Goal: Information Seeking & Learning: Learn about a topic

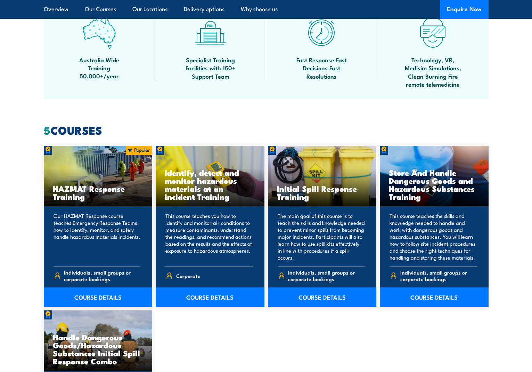
scroll to position [487, 0]
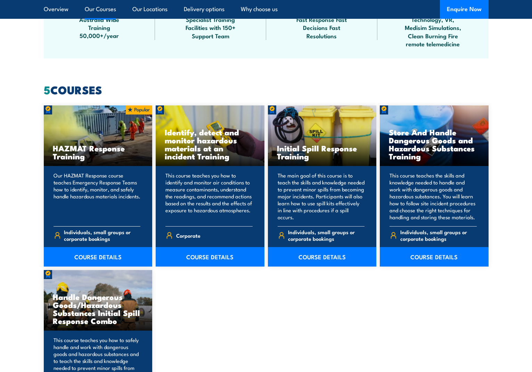
click at [95, 188] on p "Our HAZMAT Response course teaches Emergency Response Teams how to identify, mo…" at bounding box center [97, 196] width 87 height 49
click at [99, 259] on link "COURSE DETAILS" at bounding box center [98, 256] width 109 height 19
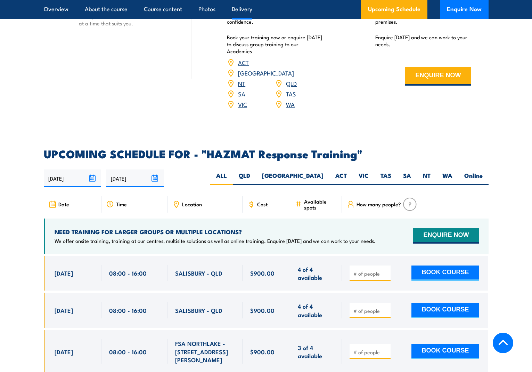
scroll to position [939, 0]
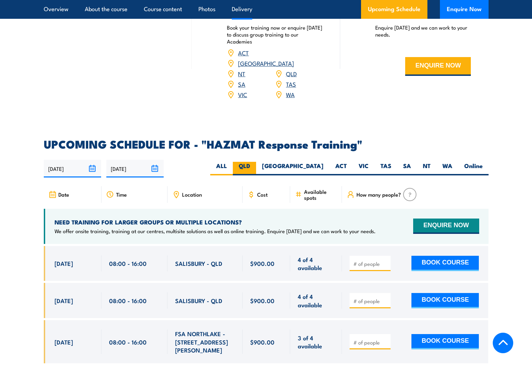
click at [256, 162] on label "QLD" at bounding box center [244, 169] width 23 height 14
click at [255, 162] on input "QLD" at bounding box center [252, 164] width 5 height 5
radio input "true"
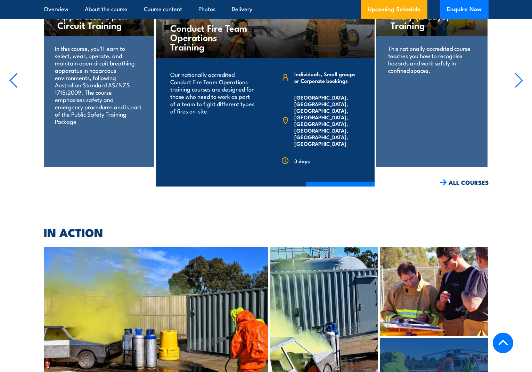
scroll to position [1284, 0]
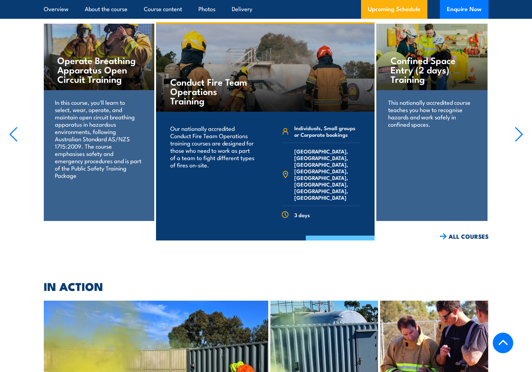
click at [361, 235] on link "COURSE DETAILS" at bounding box center [340, 244] width 69 height 18
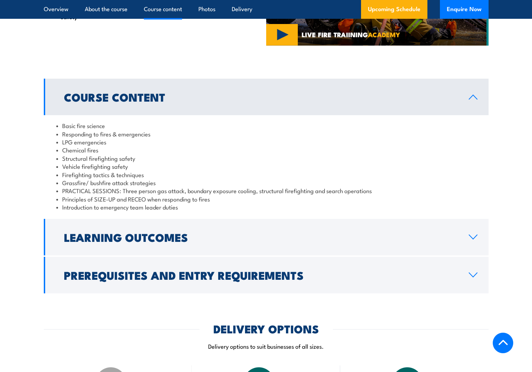
scroll to position [522, 0]
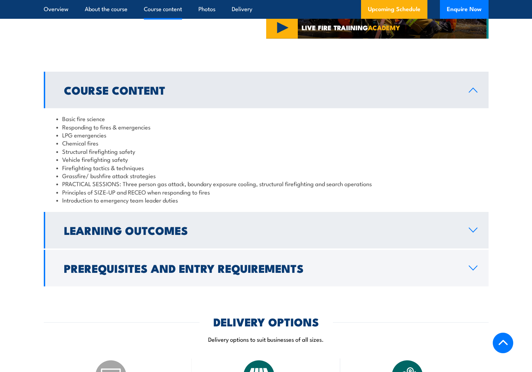
click at [475, 233] on link "Learning Outcomes" at bounding box center [266, 230] width 445 height 37
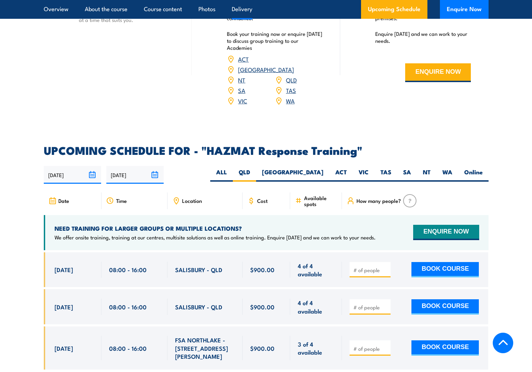
scroll to position [939, 0]
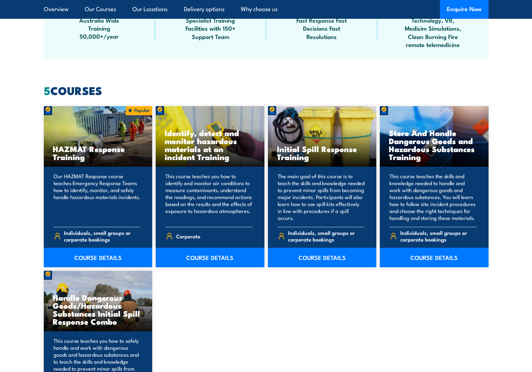
scroll to position [487, 0]
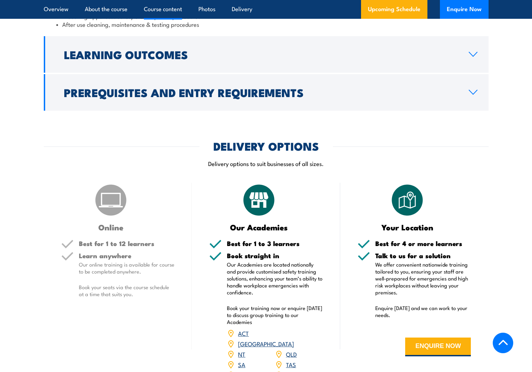
scroll to position [556, 0]
